Goal: Browse casually

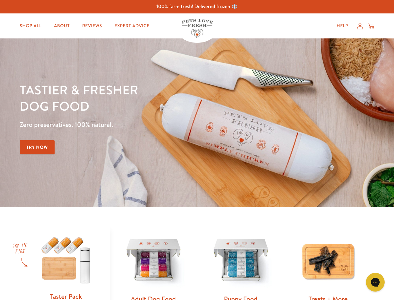
click at [197, 150] on div "Tastier & fresher dog food Zero preservatives. 100% natural. Try Now" at bounding box center [138, 122] width 237 height 82
click at [375, 282] on icon "Gorgias live chat" at bounding box center [375, 282] width 6 height 6
